Goal: Transaction & Acquisition: Purchase product/service

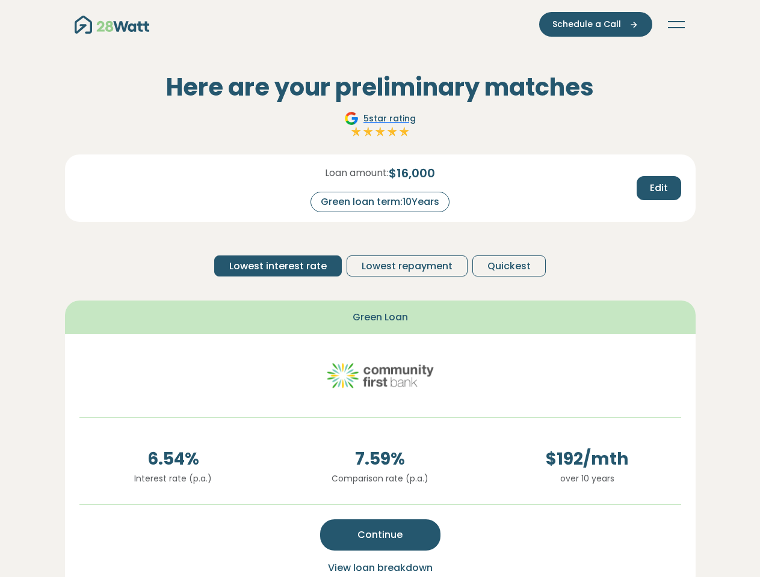
click at [676, 25] on button "Toggle navigation" at bounding box center [675, 25] width 19 height 12
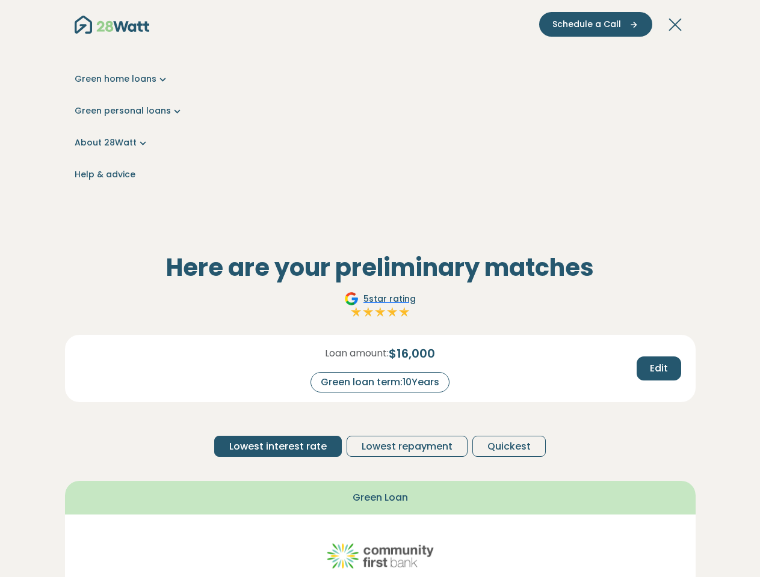
click at [597, 24] on span "Schedule a Call" at bounding box center [586, 24] width 69 height 13
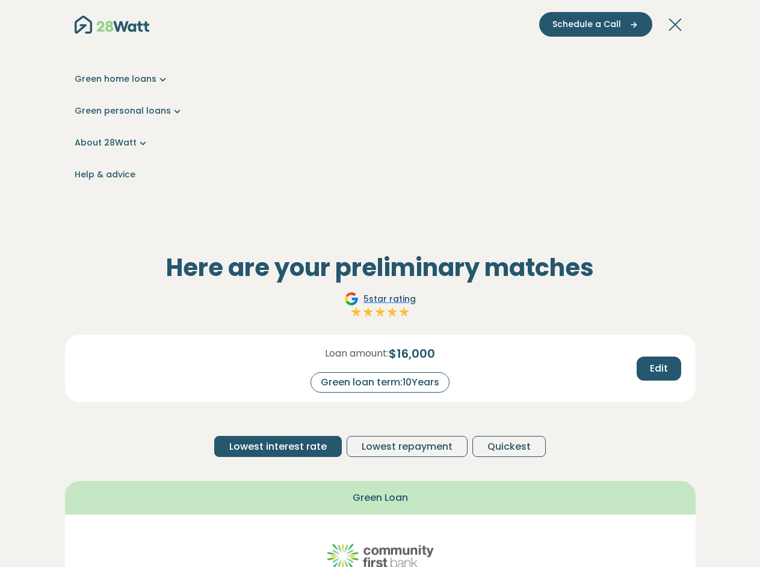
click at [658, 188] on div "Green home loans Get started Learn more Use case Products Green personal loans …" at bounding box center [380, 127] width 611 height 180
click at [279, 266] on div "Here are your preliminary matches 5 star rating Loan amount: $ 16,000 Green loa…" at bounding box center [380, 545] width 630 height 584
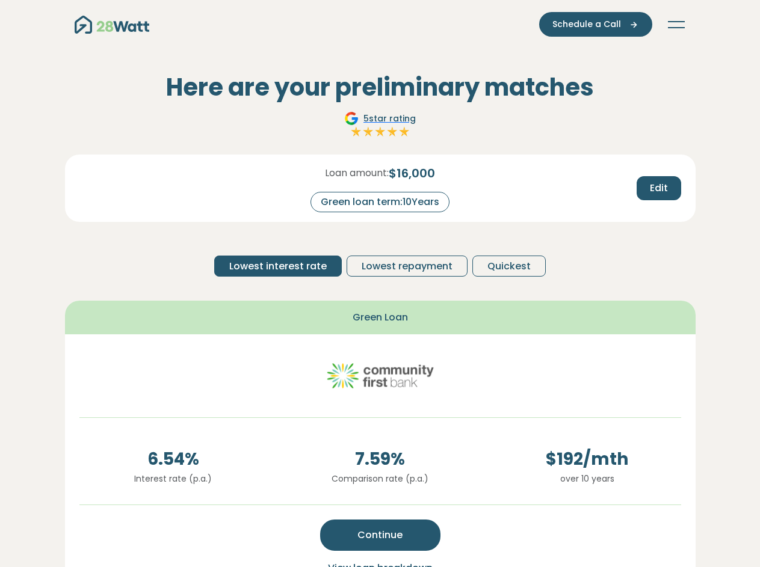
click at [406, 266] on span "Lowest repayment" at bounding box center [407, 266] width 91 height 14
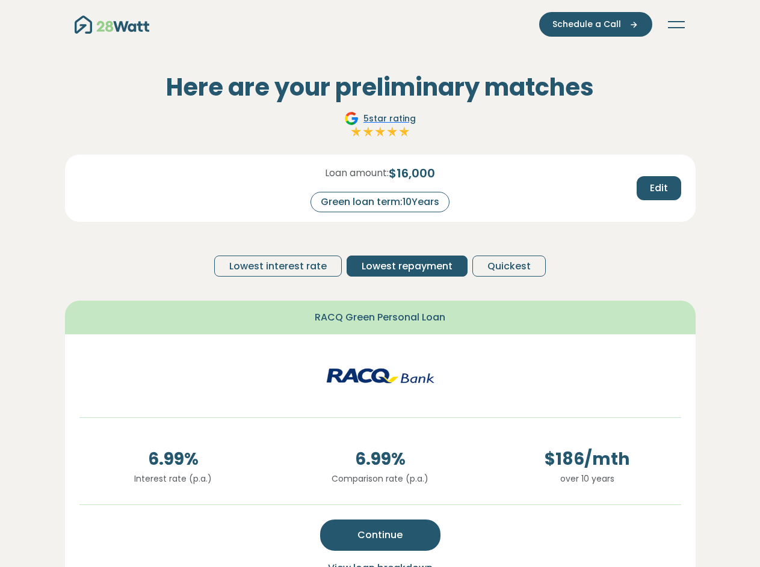
click at [506, 266] on span "Quickest" at bounding box center [508, 266] width 43 height 14
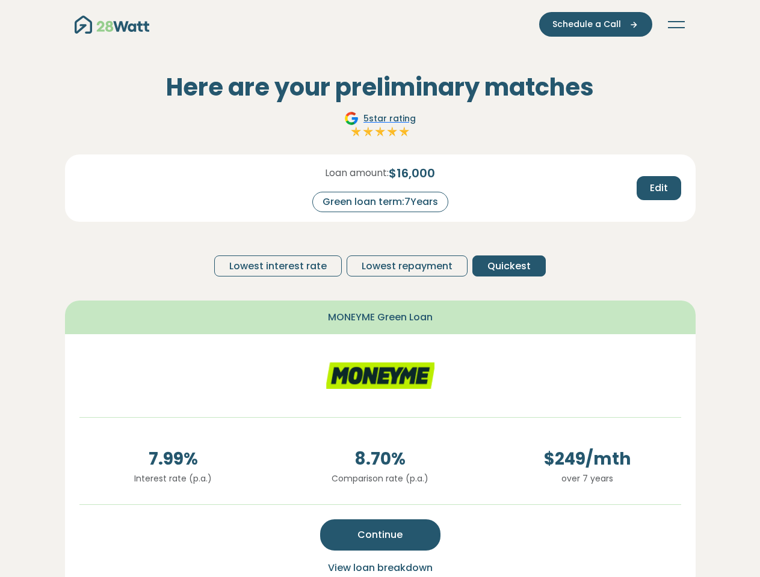
click at [380, 535] on span "Continue" at bounding box center [379, 535] width 45 height 14
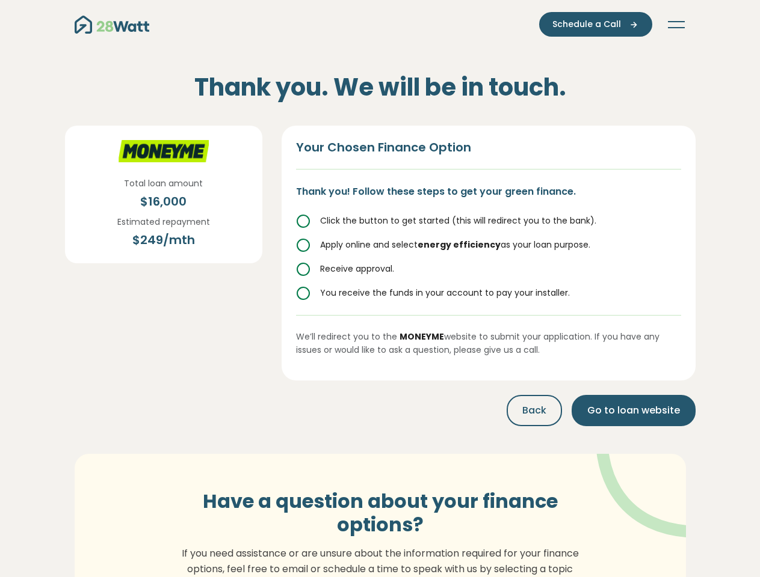
click at [380, 568] on p "If you need assistance or are unsure about the information required for your fi…" at bounding box center [380, 569] width 410 height 46
